Goal: Transaction & Acquisition: Download file/media

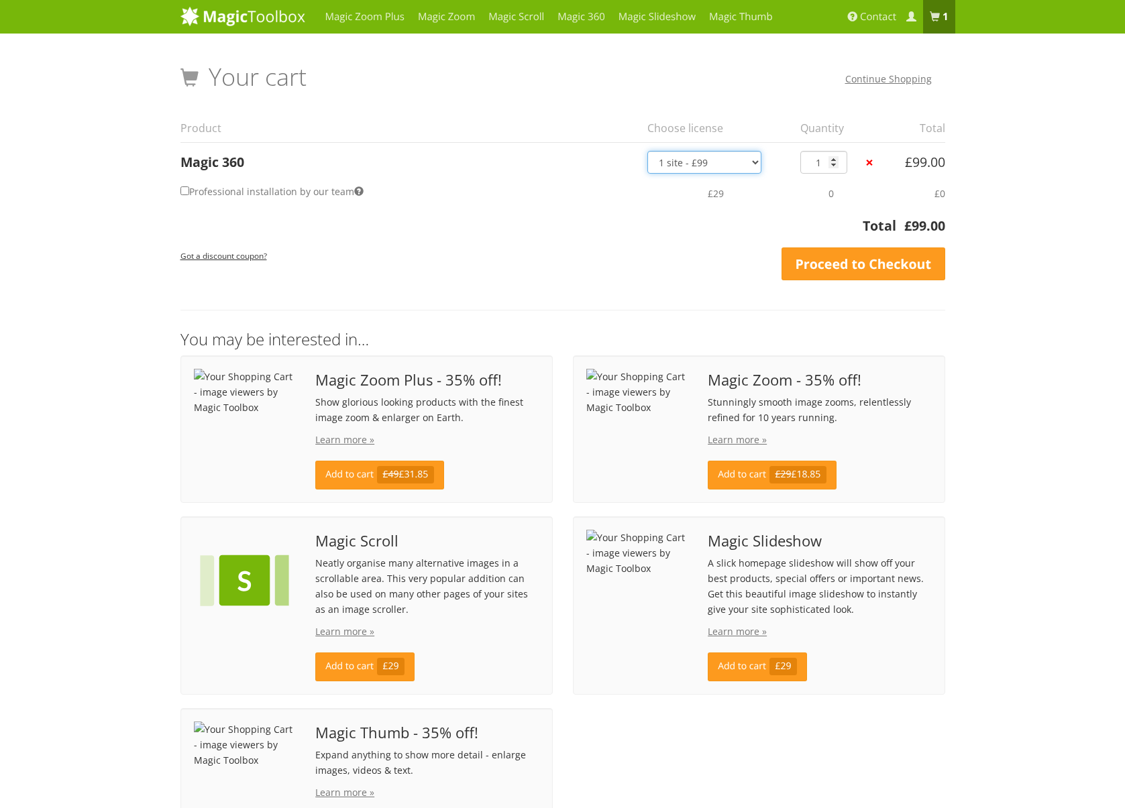
click at [704, 164] on select "1 site - £99 5 websites - £349 10 websites - £599 Unlimited - £1,199 Bundled - …" at bounding box center [704, 162] width 114 height 23
click at [466, 254] on div "Got a discount coupon? Apply Coupon Update Cart Proceed to Checkout" at bounding box center [562, 265] width 765 height 34
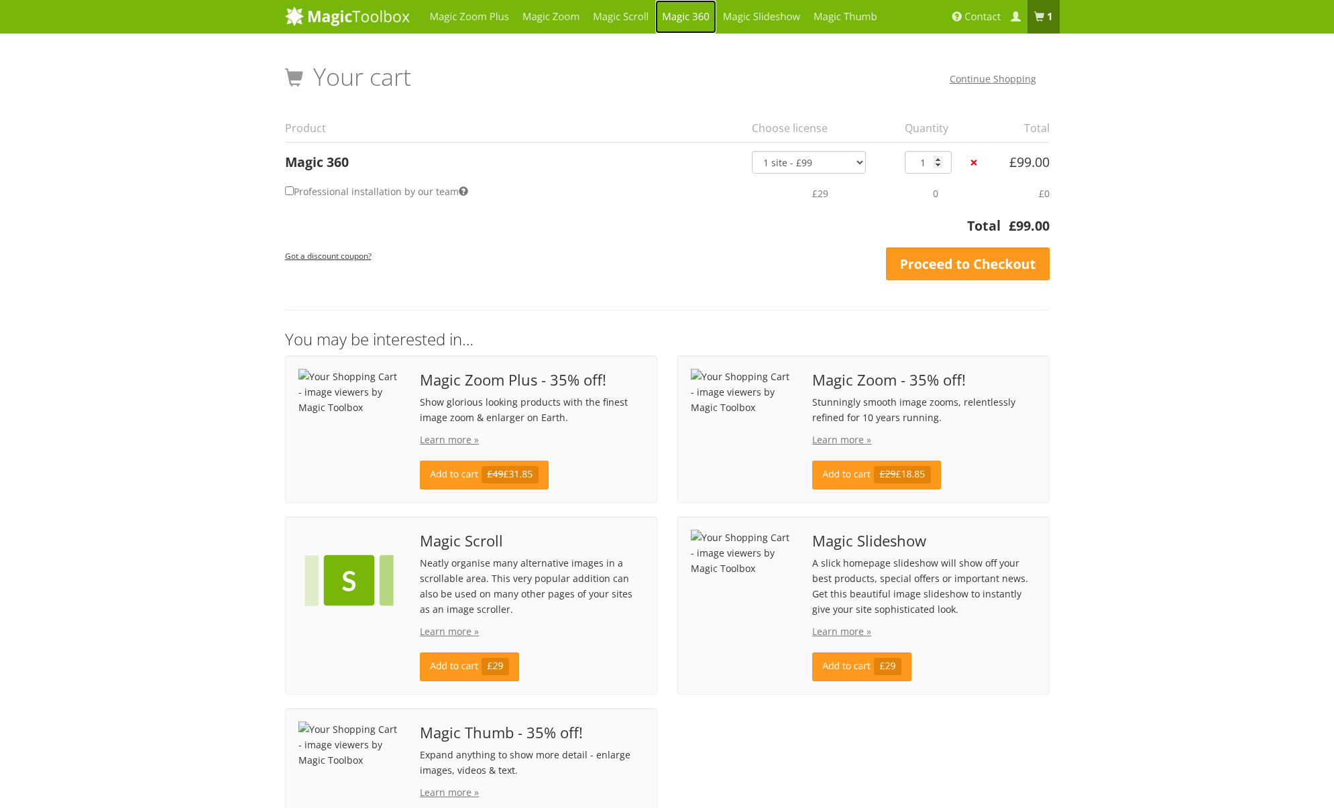
click at [704, 19] on link "Magic 360" at bounding box center [685, 17] width 61 height 34
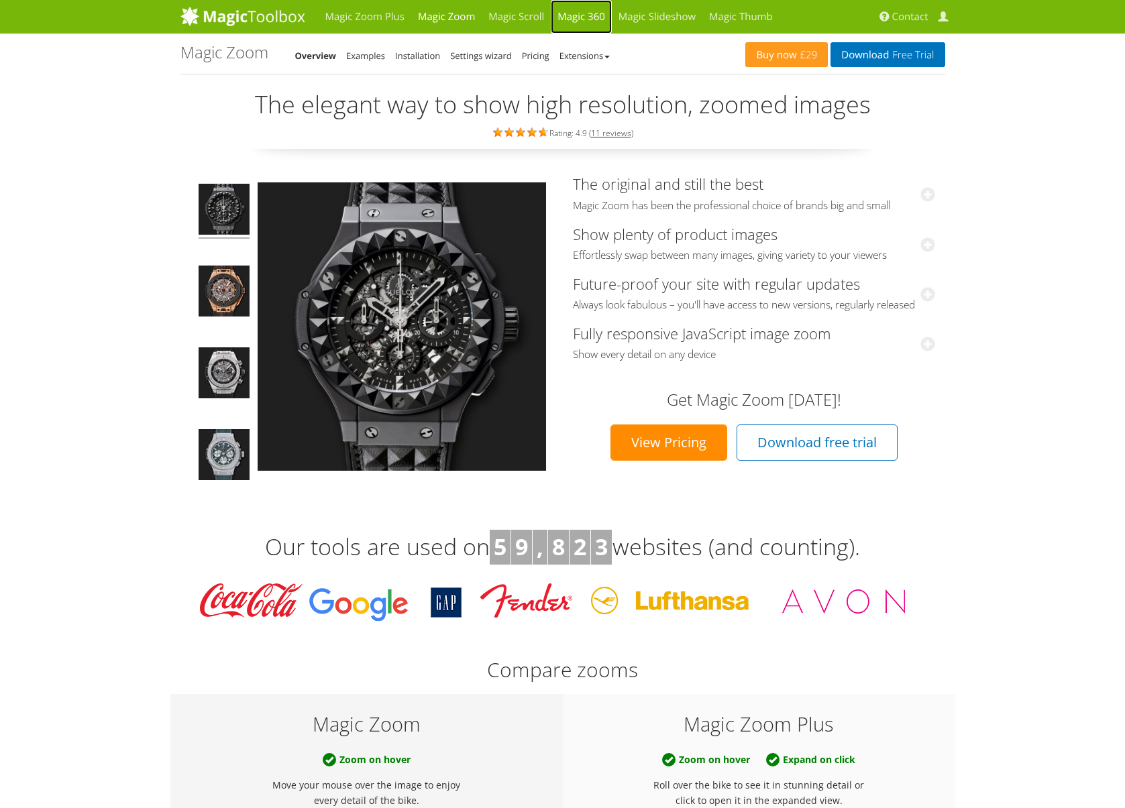
click at [577, 19] on link "Magic 360" at bounding box center [581, 17] width 61 height 34
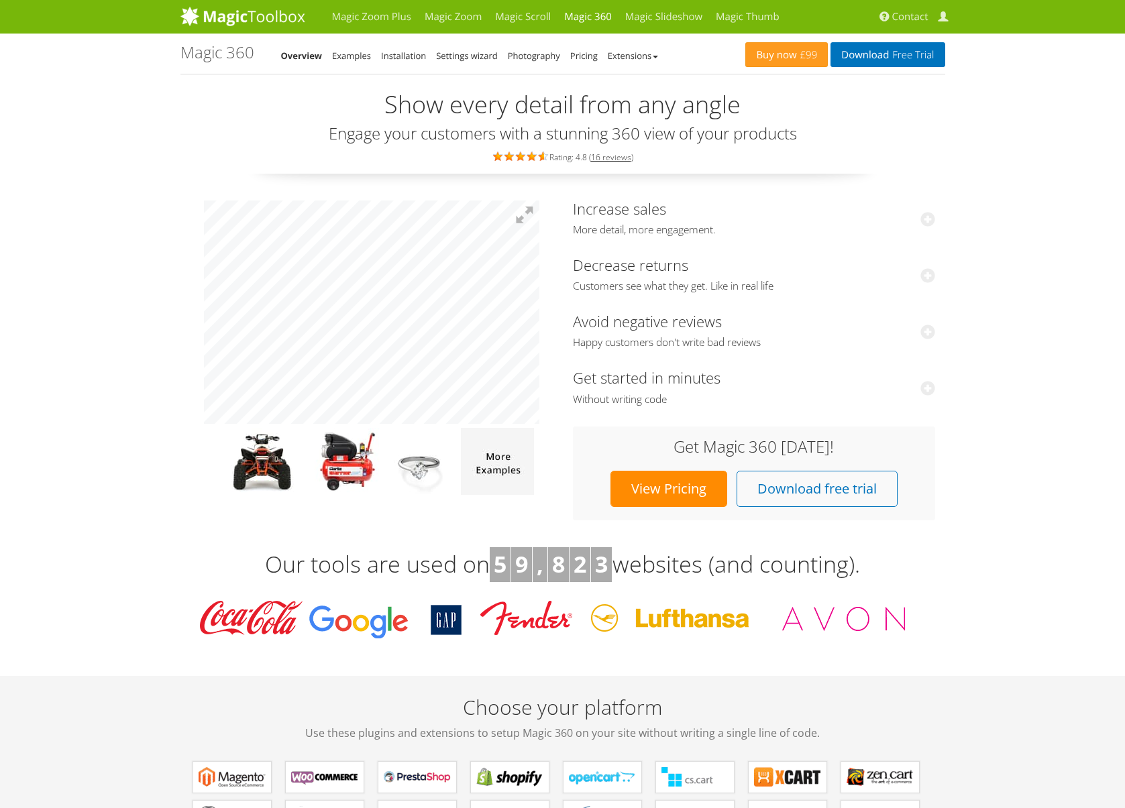
click at [771, 310] on div "Increase sales More detail, more engagement. After implementing our 360-degree …" at bounding box center [562, 357] width 765 height 327
click at [705, 319] on div "Increase sales More detail, more engagement. After implementing our 360-degree …" at bounding box center [562, 357] width 765 height 327
click at [422, 460] on img at bounding box center [420, 461] width 76 height 67
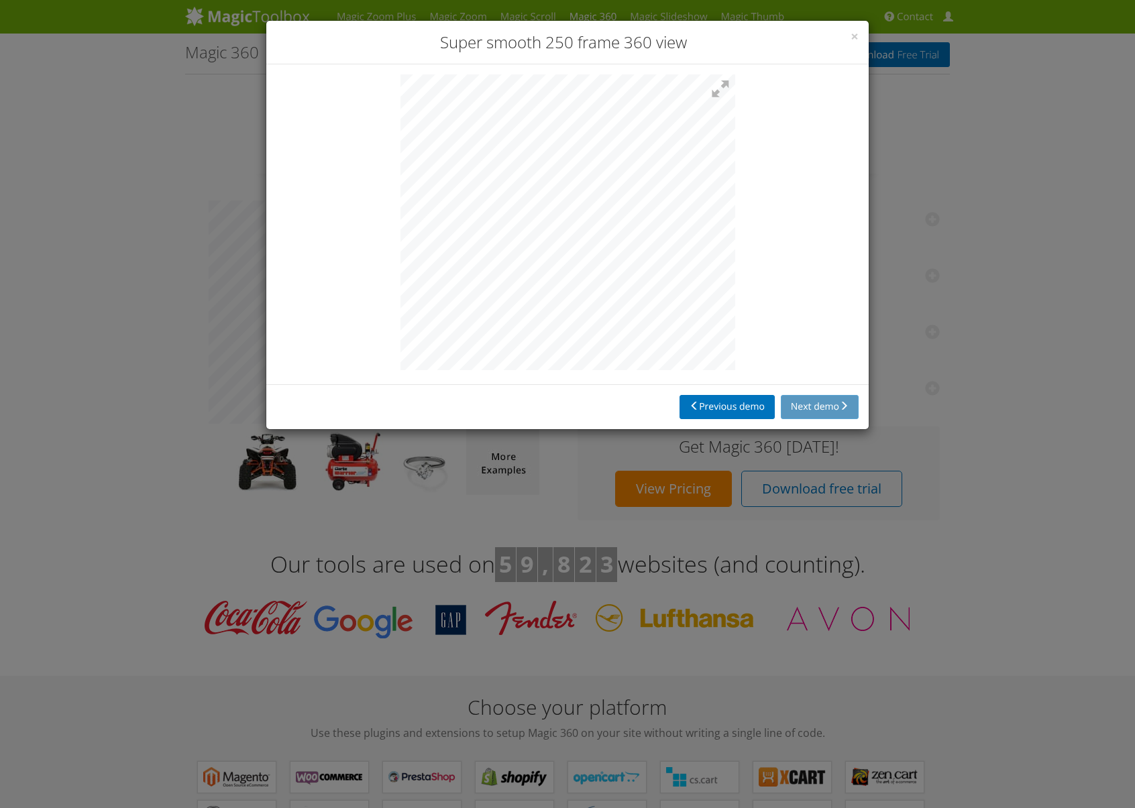
click at [1079, 384] on div "× Super smooth 250 frame 360 view Previous demo Next demo" at bounding box center [567, 404] width 1135 height 808
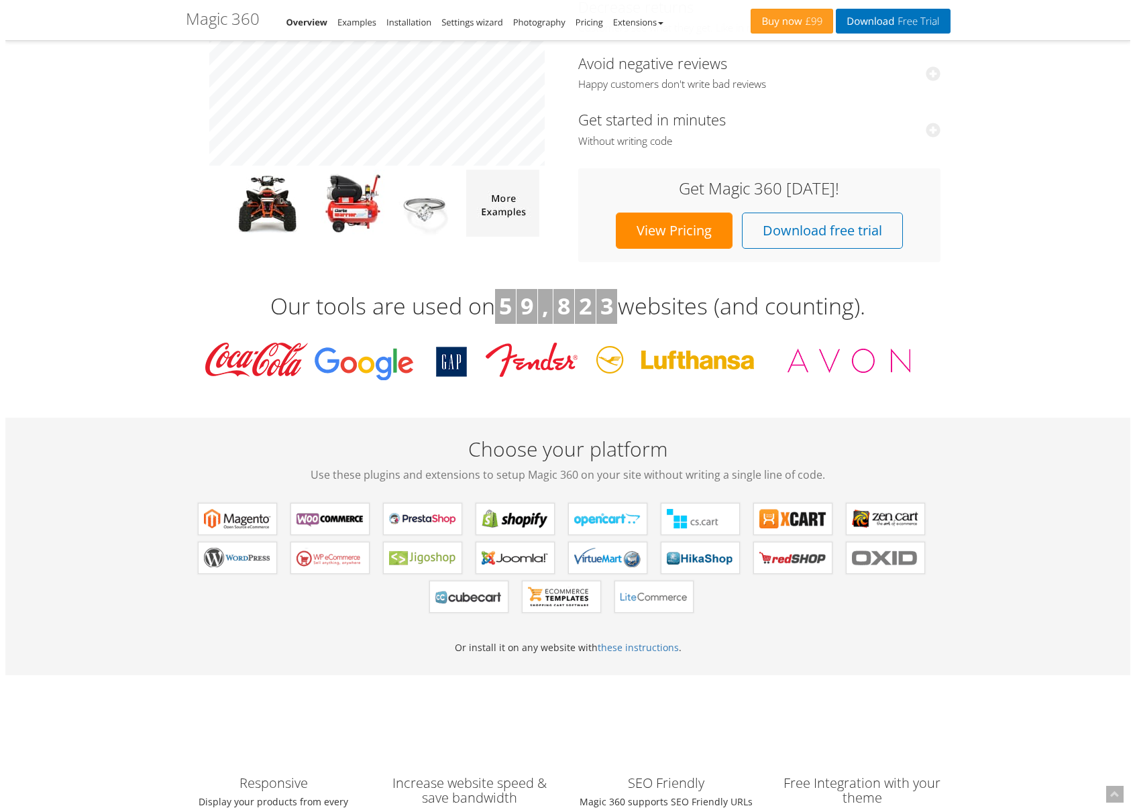
scroll to position [268, 0]
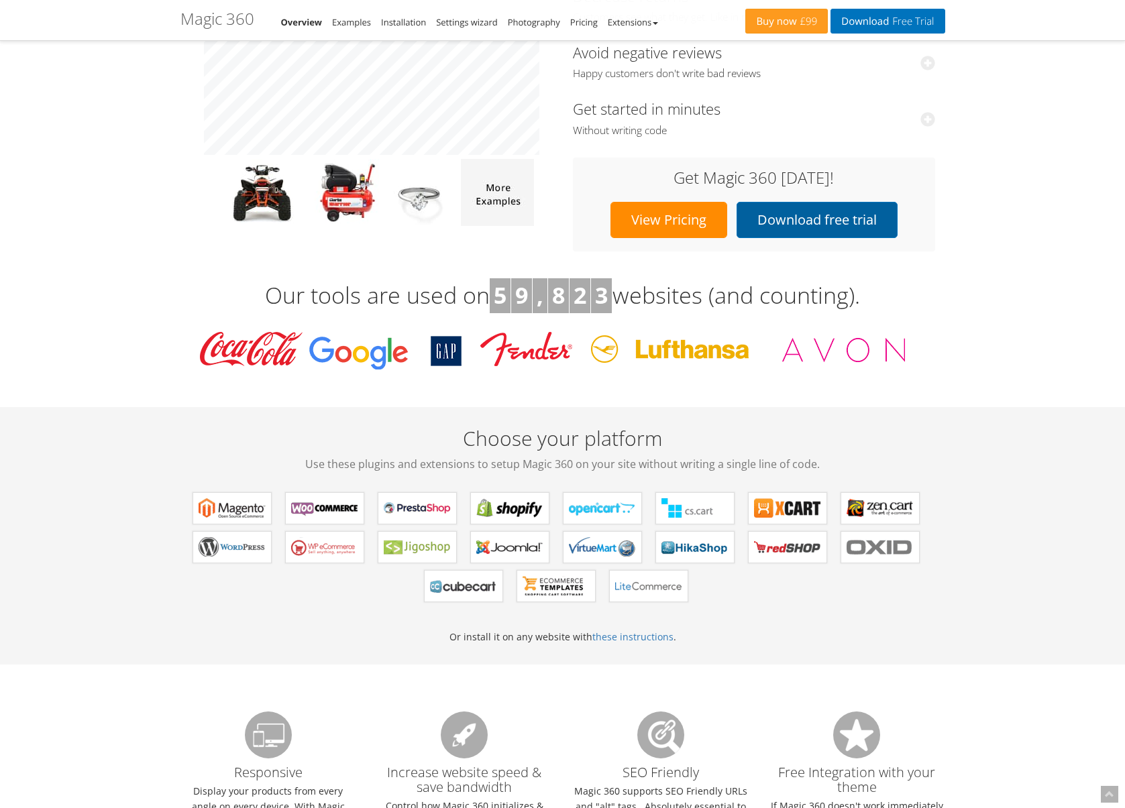
click at [829, 217] on link "Download free trial" at bounding box center [817, 220] width 161 height 36
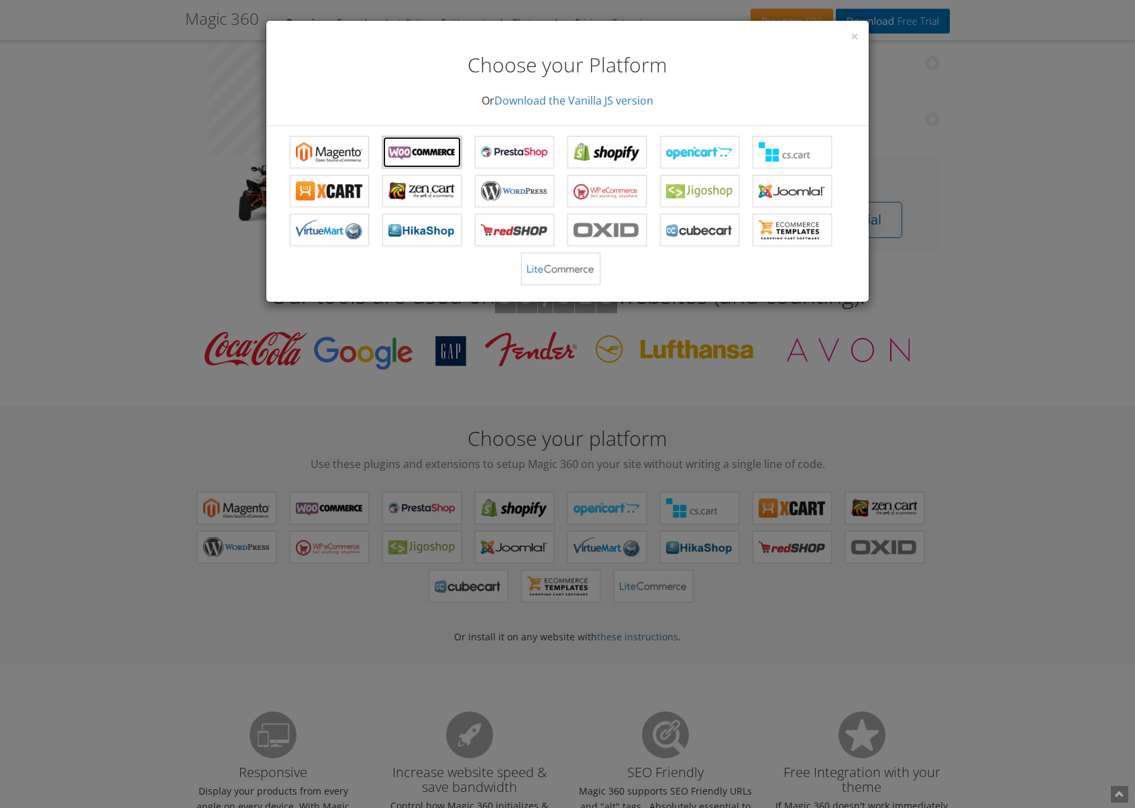
click at [427, 147] on b "Magic 360 for WooCommerce" at bounding box center [421, 152] width 67 height 20
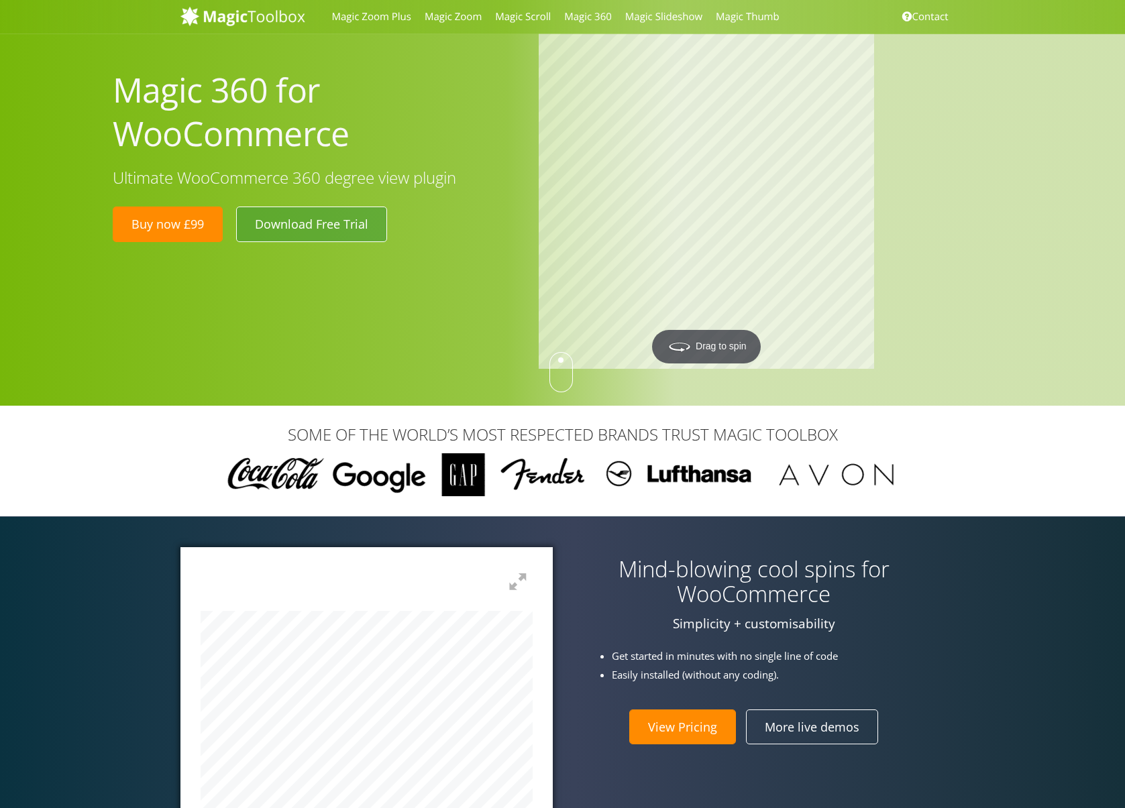
click at [294, 224] on link "Download Free Trial" at bounding box center [311, 224] width 151 height 35
click at [155, 429] on div "SOME OF THE WORLD’S MOST RESPECTED BRANDS TRUST MAGIC TOOLBOX" at bounding box center [562, 461] width 1125 height 111
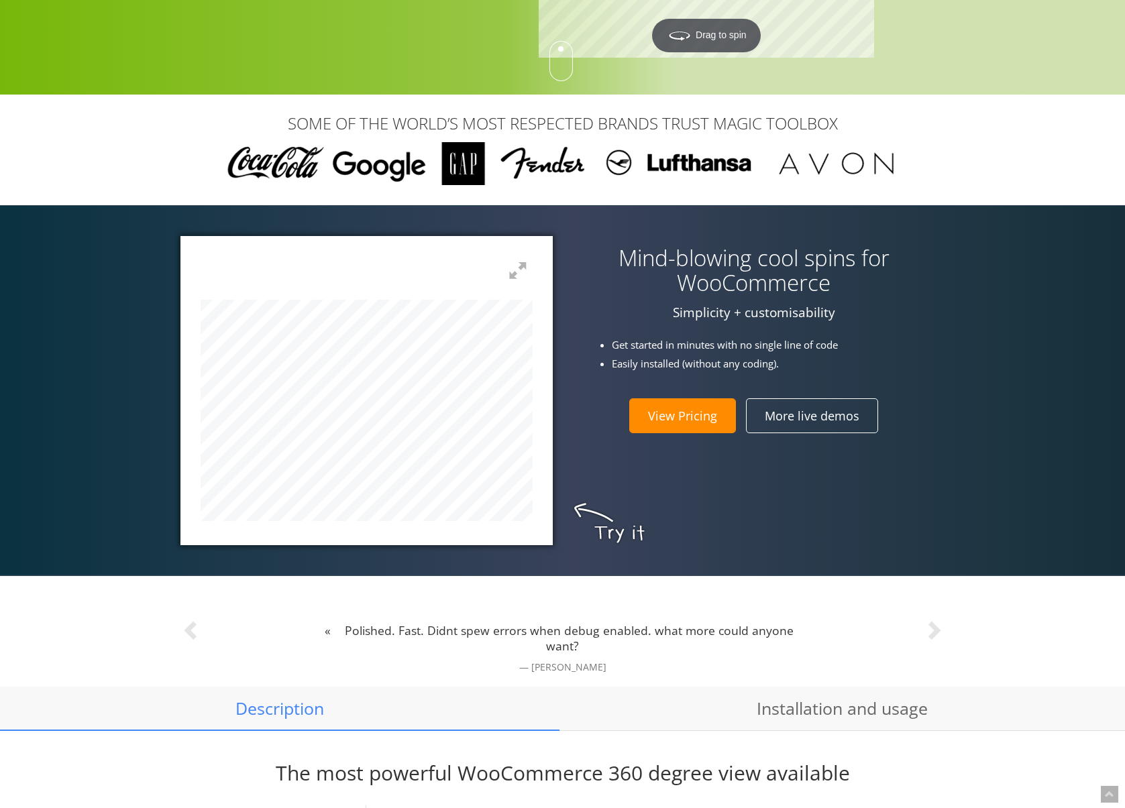
scroll to position [335, 0]
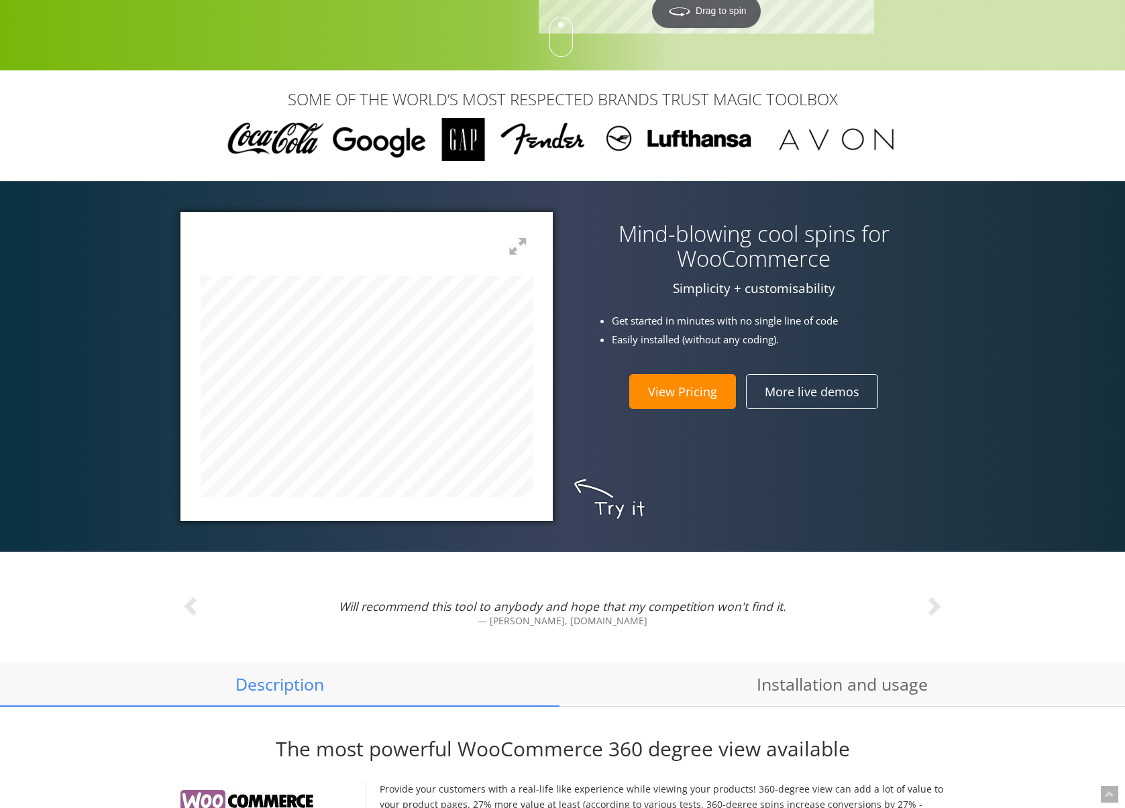
click at [898, 405] on div "Mind-blowing cool spins for WooCommerce Simplicity + customisability Get starte…" at bounding box center [562, 366] width 785 height 309
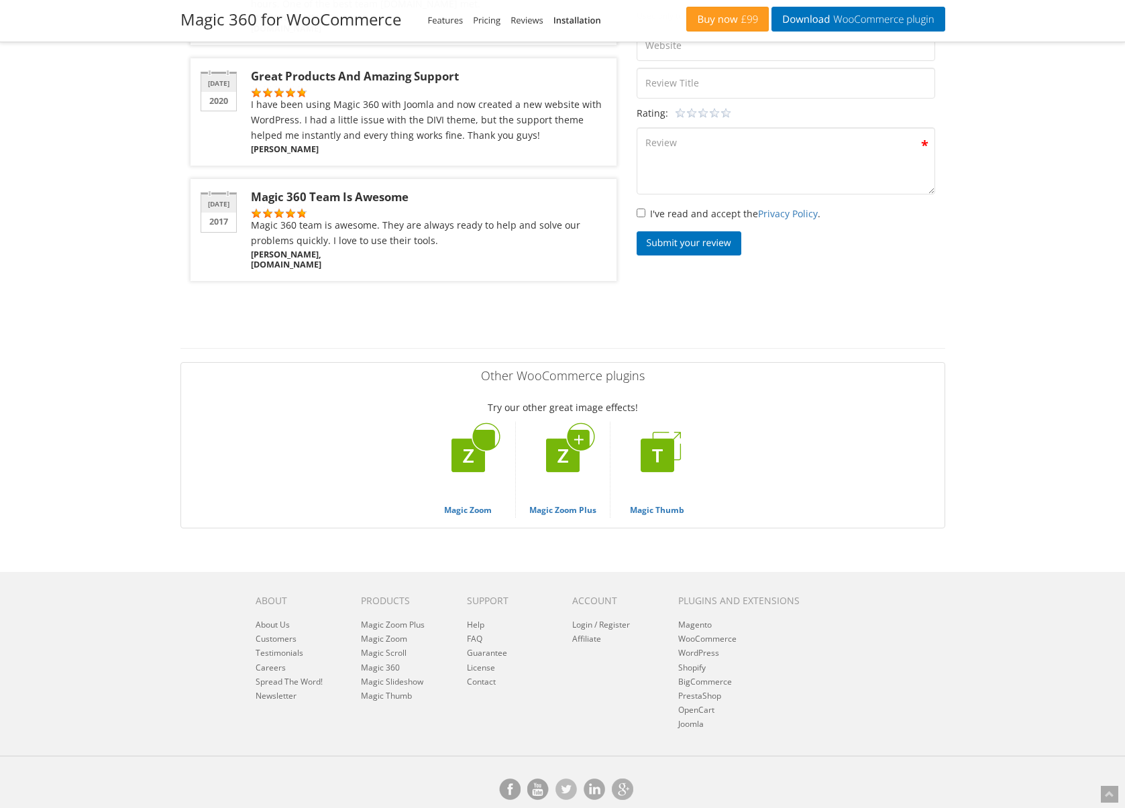
scroll to position [4511, 0]
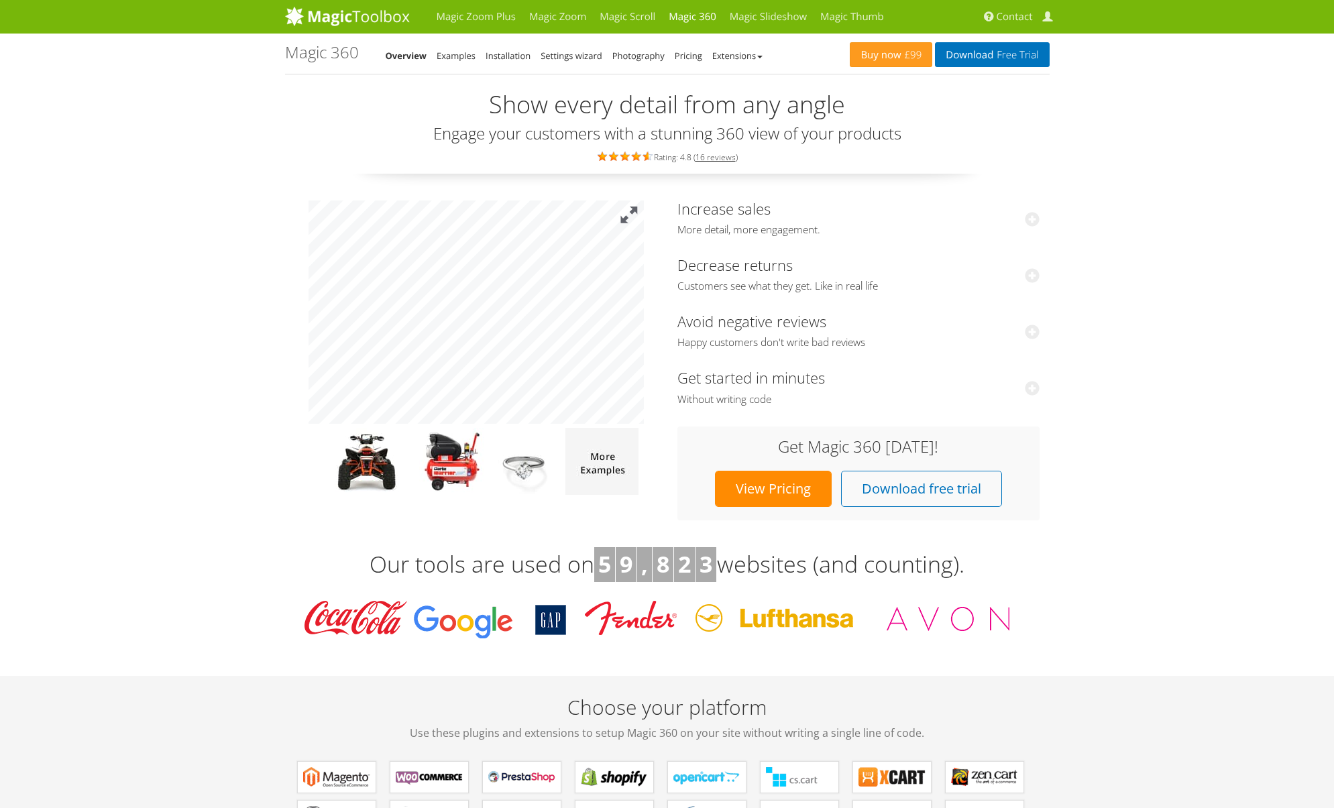
click at [625, 211] on button at bounding box center [629, 216] width 30 height 30
click at [639, 217] on button at bounding box center [629, 216] width 30 height 30
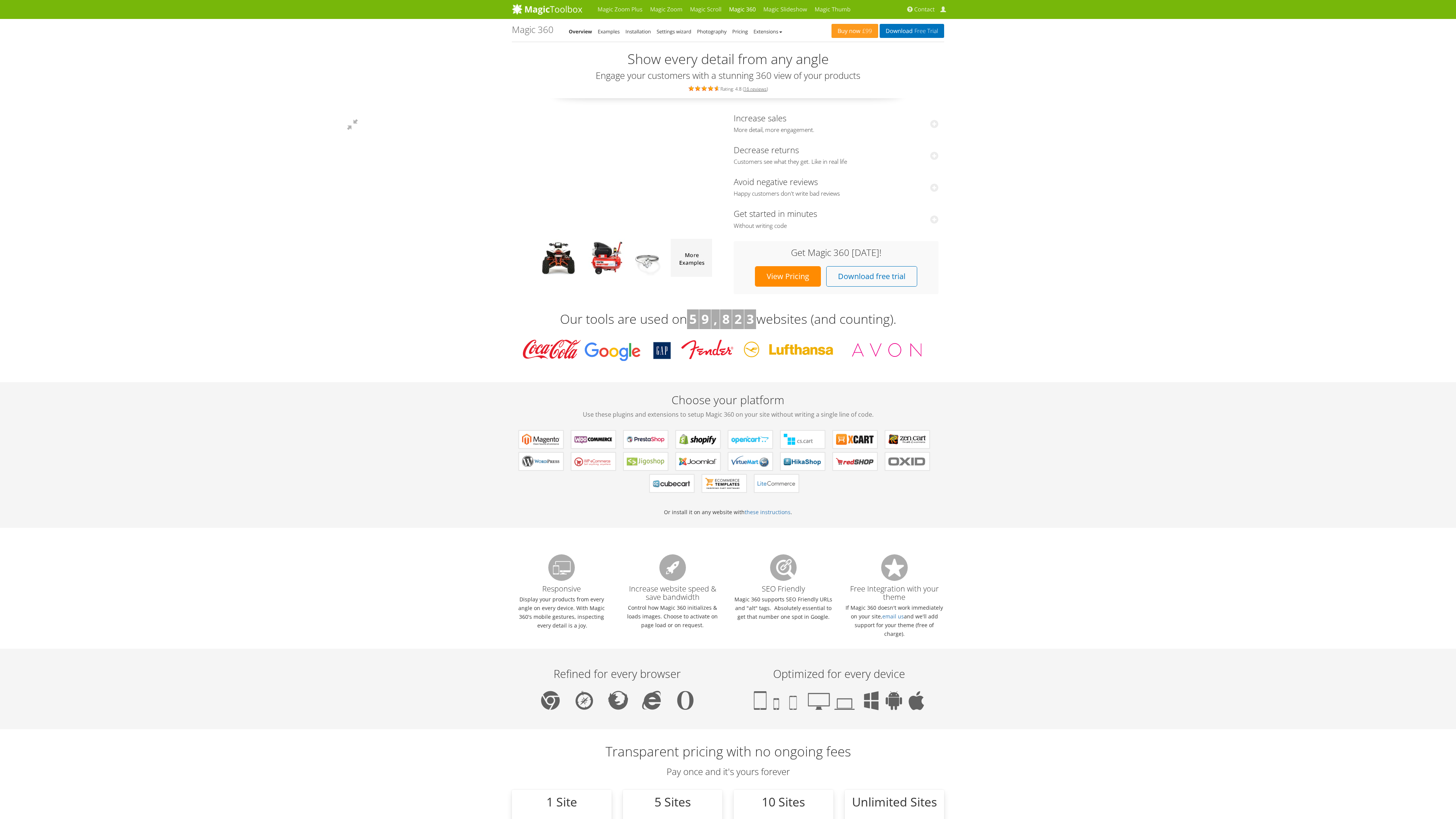
click at [245, 240] on div at bounding box center [269, 176] width 189 height 126
click at [175, 240] on div at bounding box center [269, 176] width 189 height 126
